Goal: Task Accomplishment & Management: Use online tool/utility

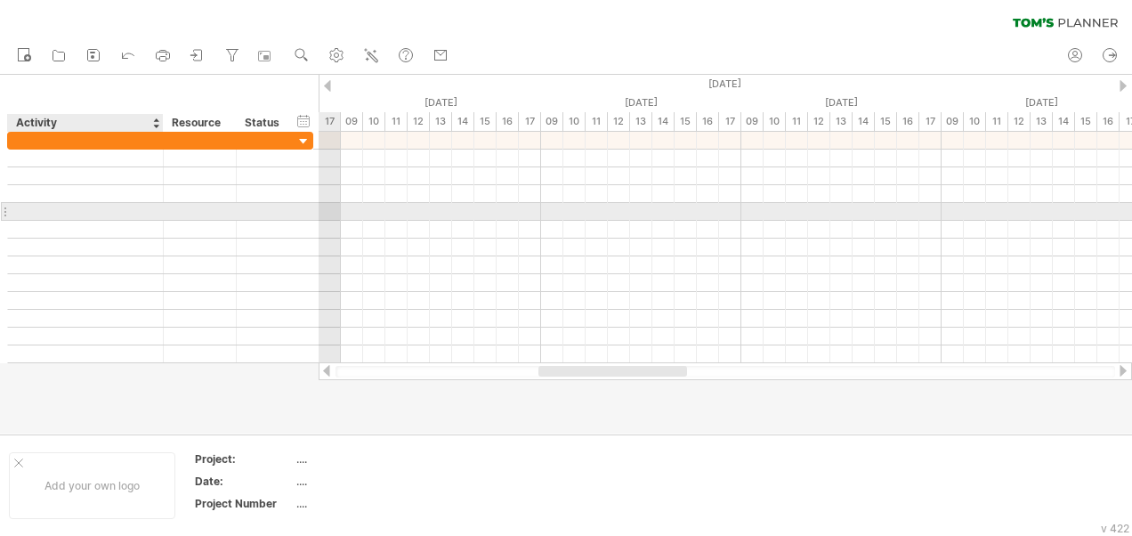
click at [125, 217] on div at bounding box center [85, 211] width 137 height 17
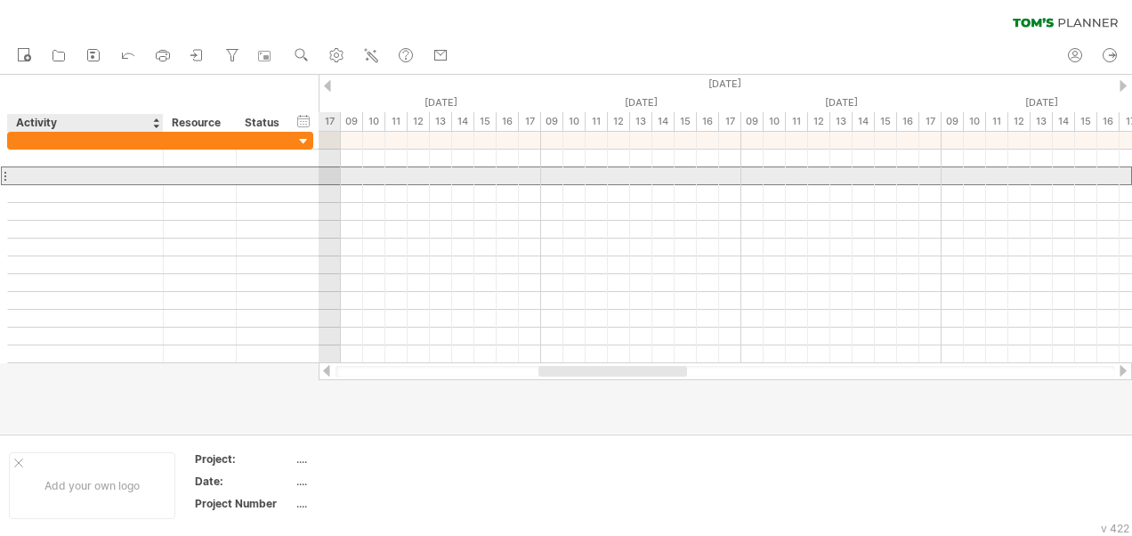
click at [125, 167] on div at bounding box center [85, 175] width 137 height 17
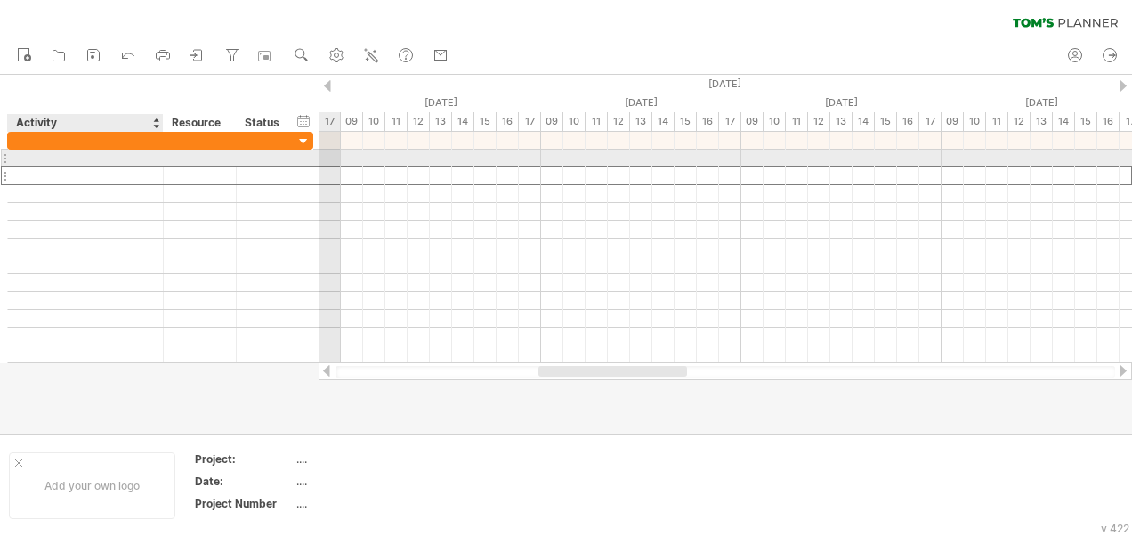
click at [126, 158] on div at bounding box center [85, 158] width 137 height 17
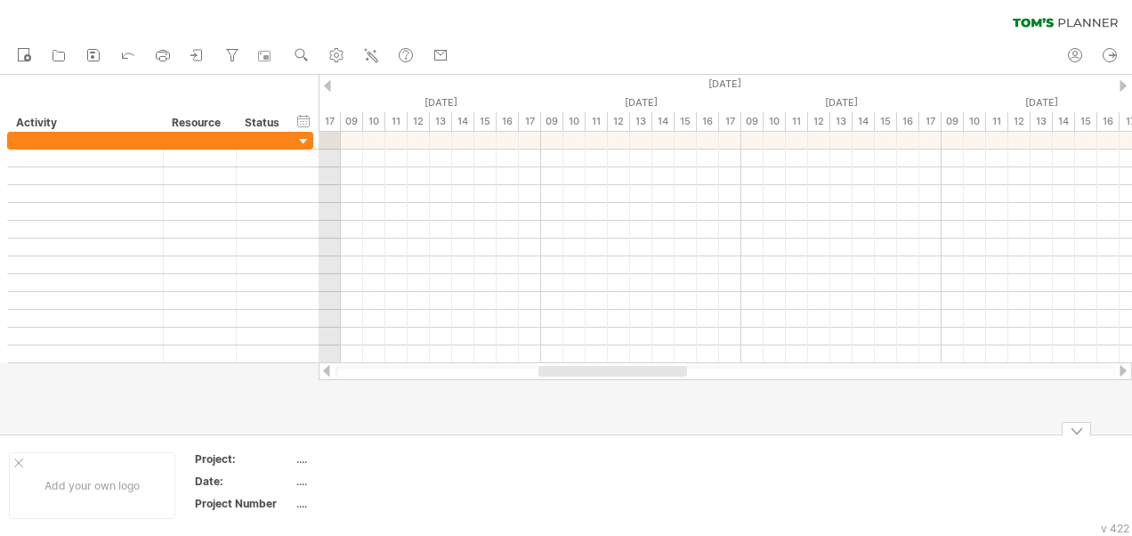
click at [1072, 430] on div at bounding box center [1076, 428] width 29 height 13
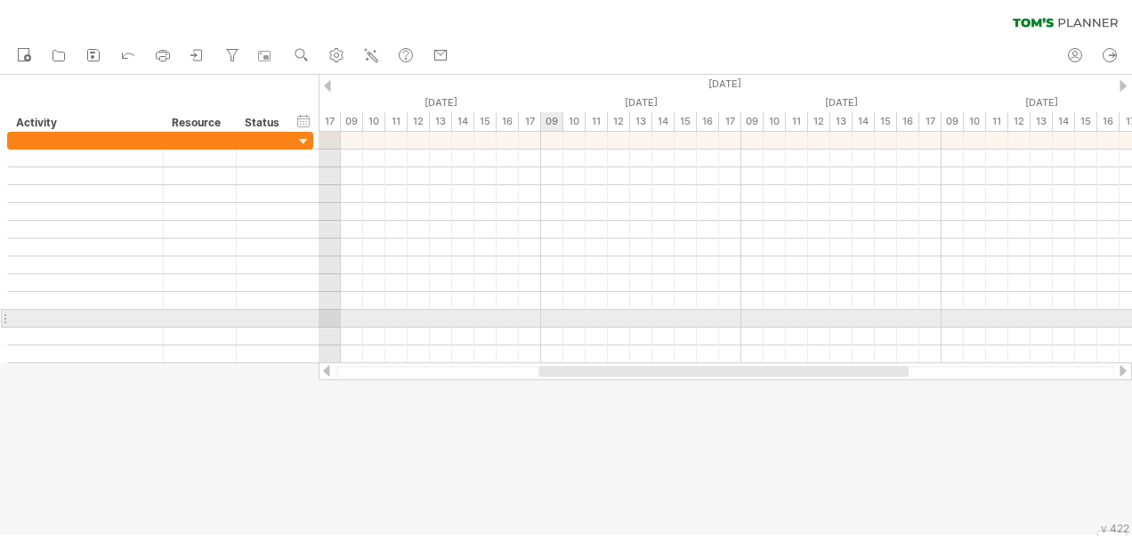
click at [555, 304] on div at bounding box center [725, 301] width 813 height 18
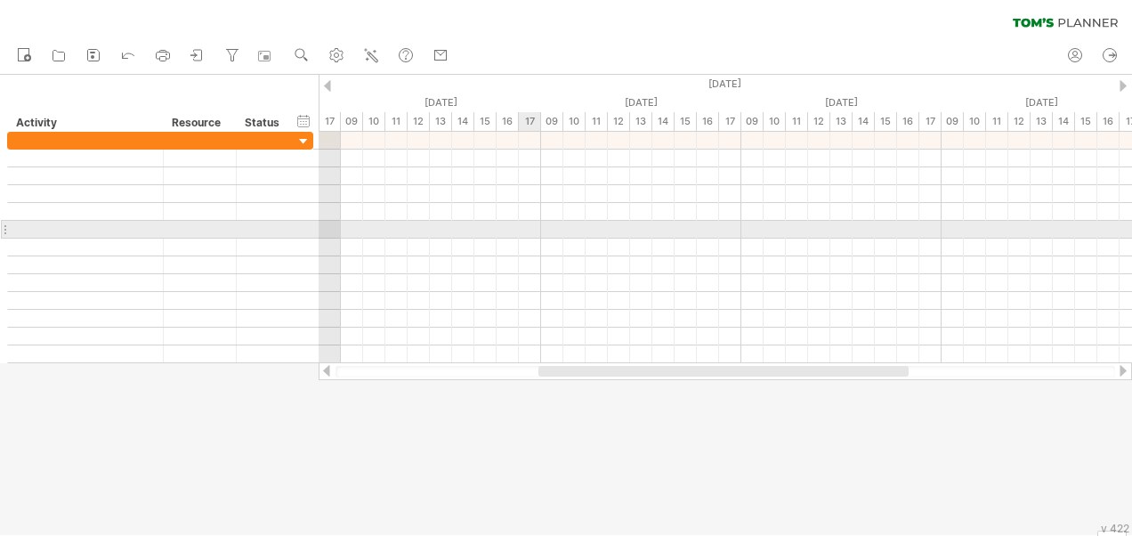
click at [526, 222] on div at bounding box center [725, 230] width 813 height 18
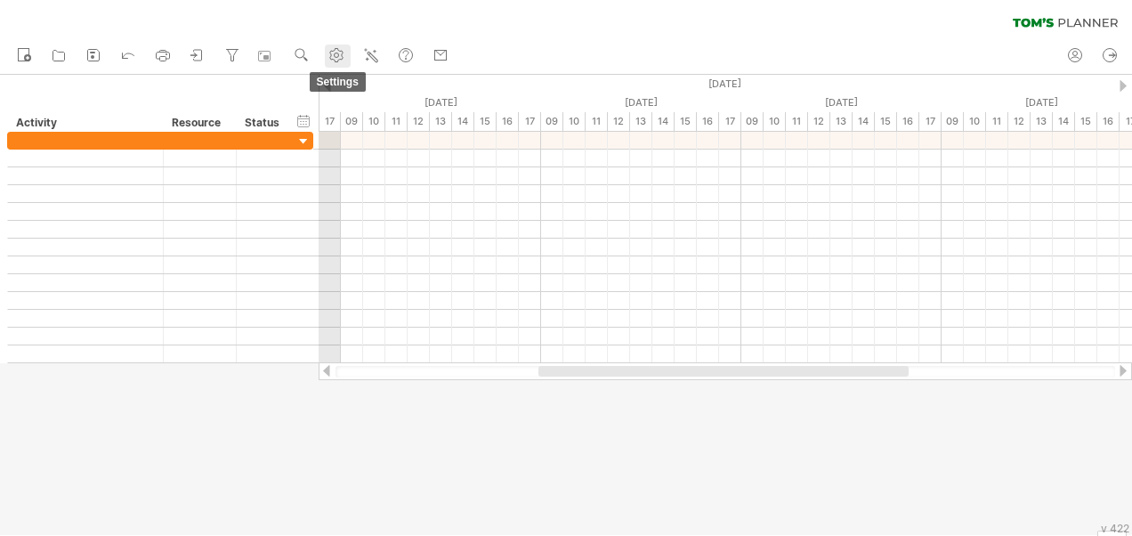
click at [339, 51] on use at bounding box center [336, 55] width 18 height 18
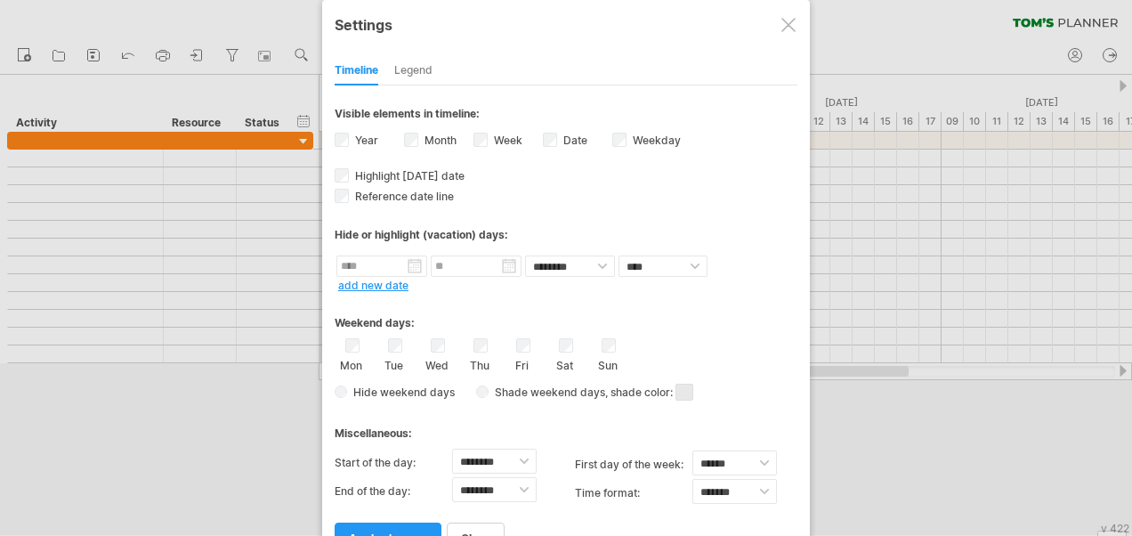
click at [404, 57] on div "Legend" at bounding box center [413, 71] width 38 height 28
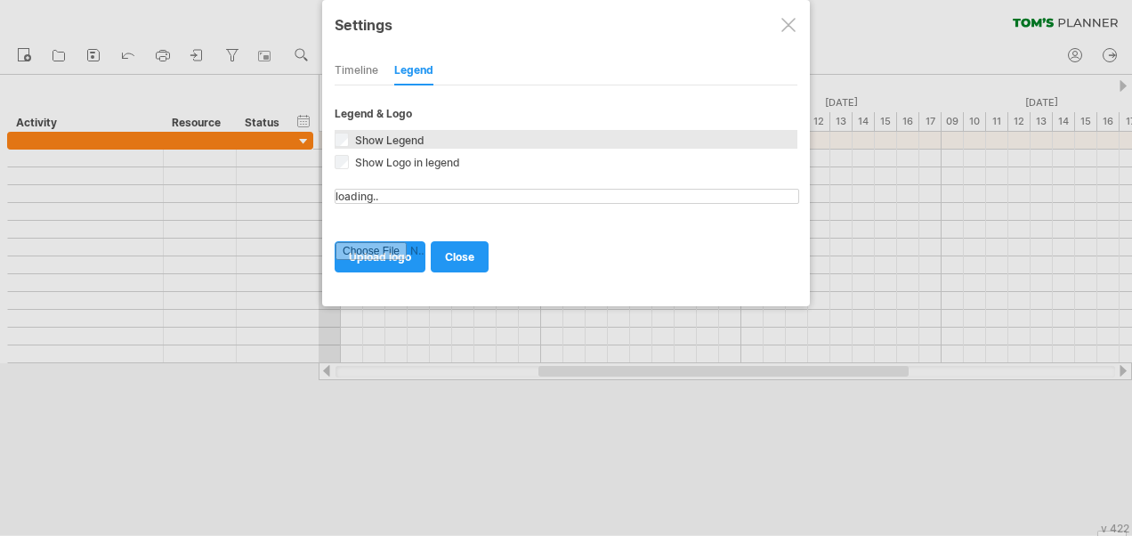
click at [386, 133] on span "Show Legend" at bounding box center [388, 139] width 73 height 13
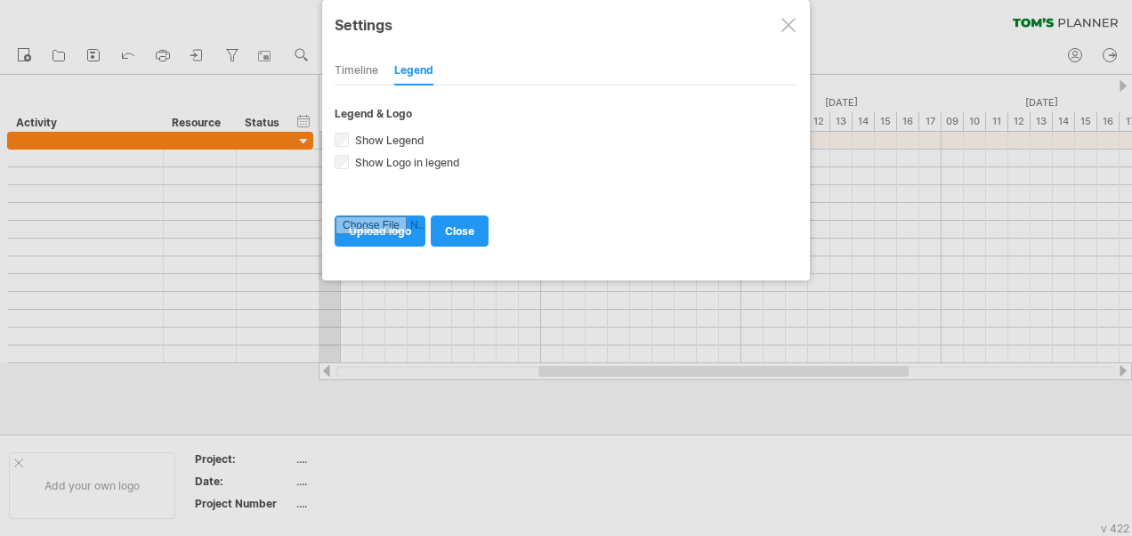
click at [789, 25] on div at bounding box center [788, 25] width 14 height 14
